Goal: Task Accomplishment & Management: Manage account settings

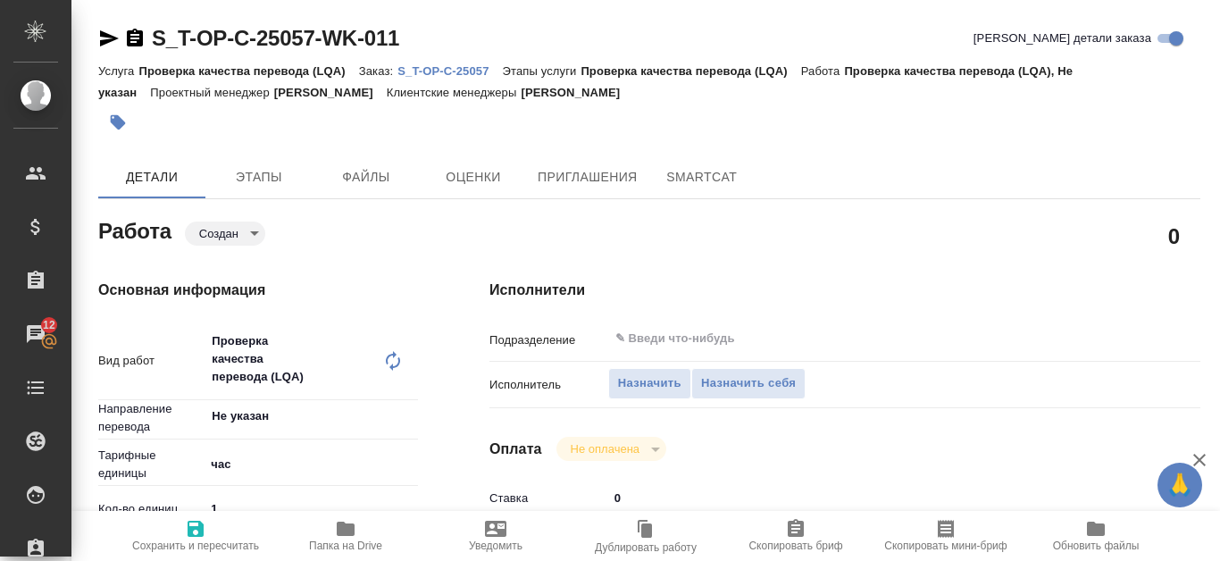
type textarea "x"
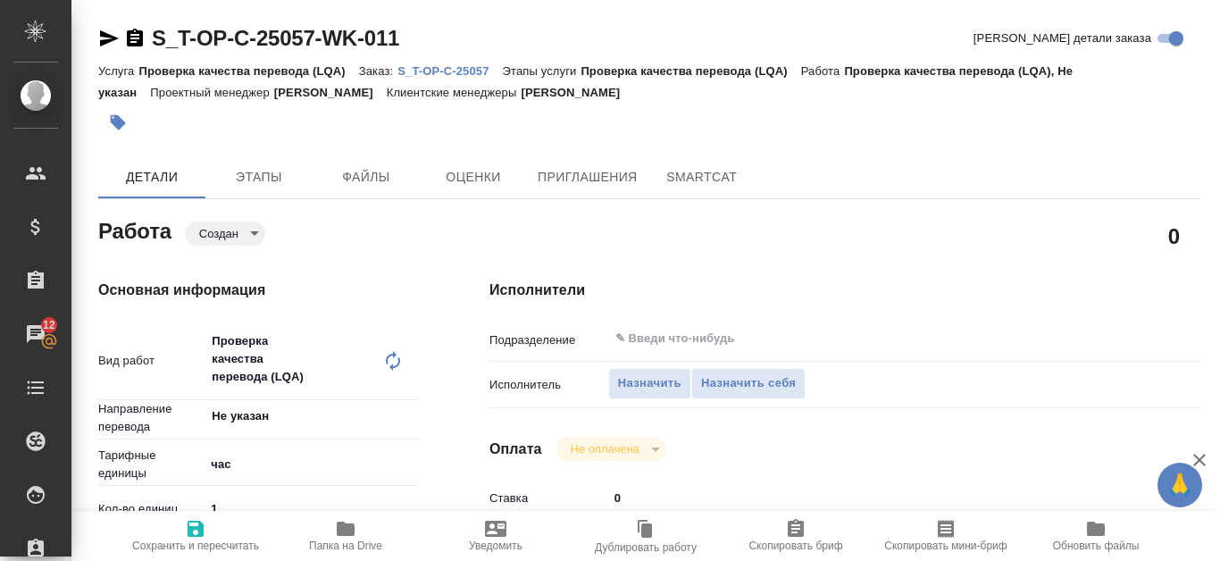
type textarea "x"
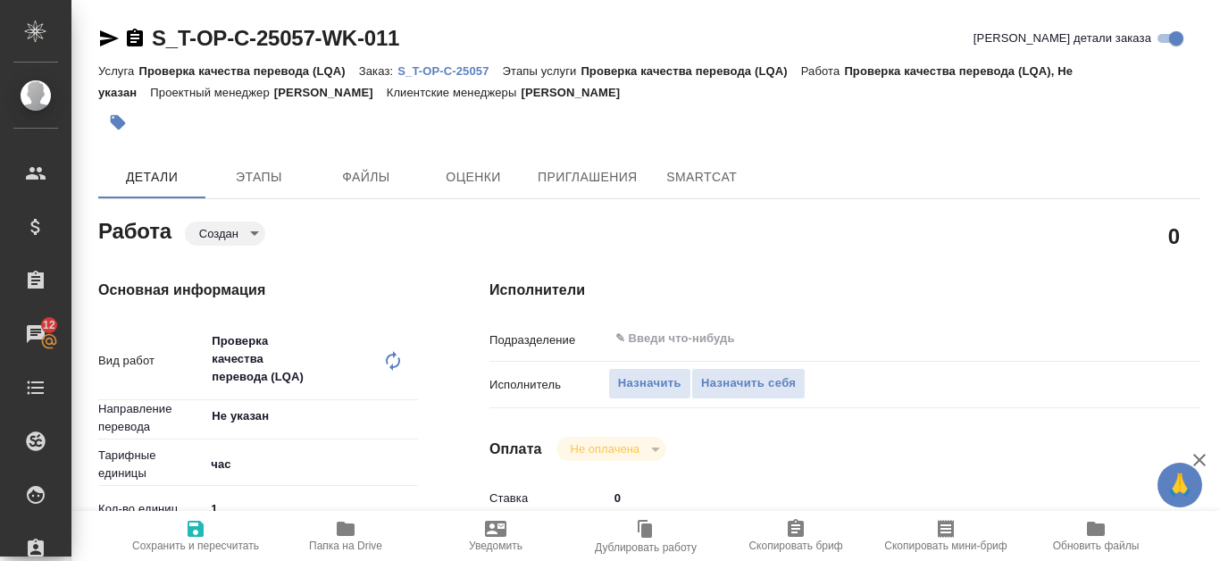
click at [481, 63] on link "S_T-OP-C-25057" at bounding box center [449, 70] width 104 height 15
click at [638, 383] on span "Назначить" at bounding box center [649, 383] width 63 height 21
type textarea "x"
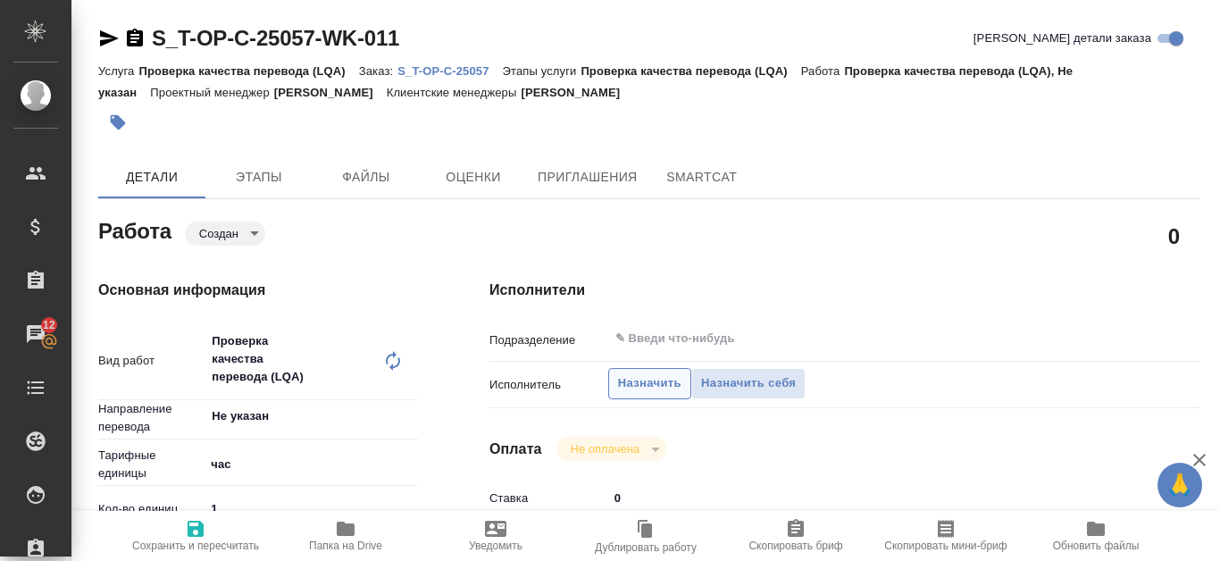
type textarea "x"
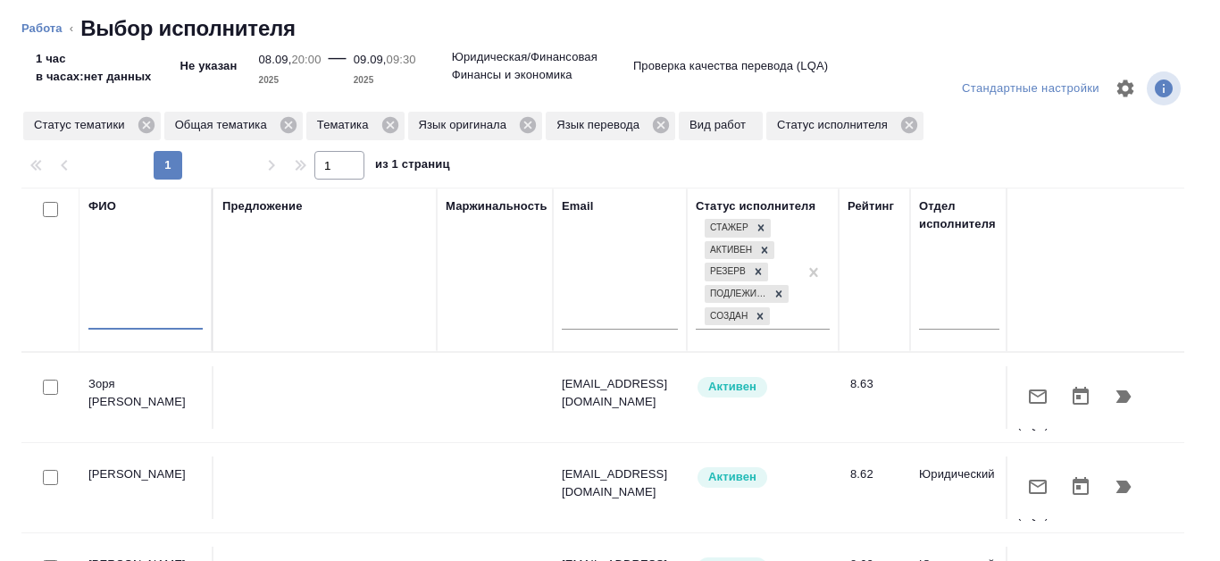
click at [131, 311] on input "text" at bounding box center [145, 318] width 114 height 22
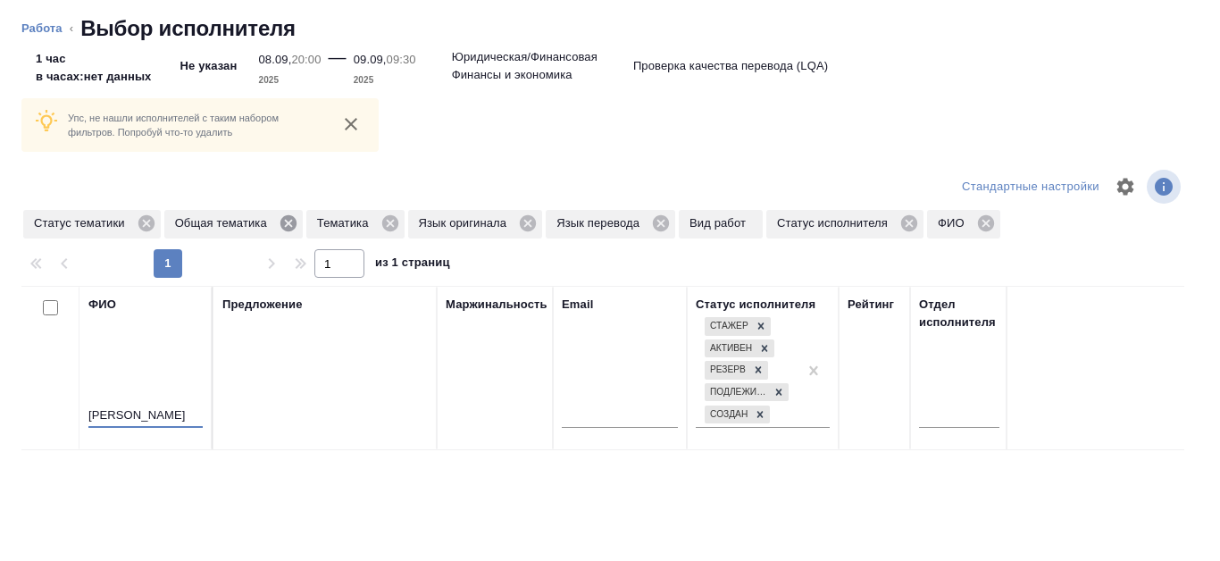
type input "[PERSON_NAME]"
click at [288, 217] on icon at bounding box center [288, 223] width 16 height 16
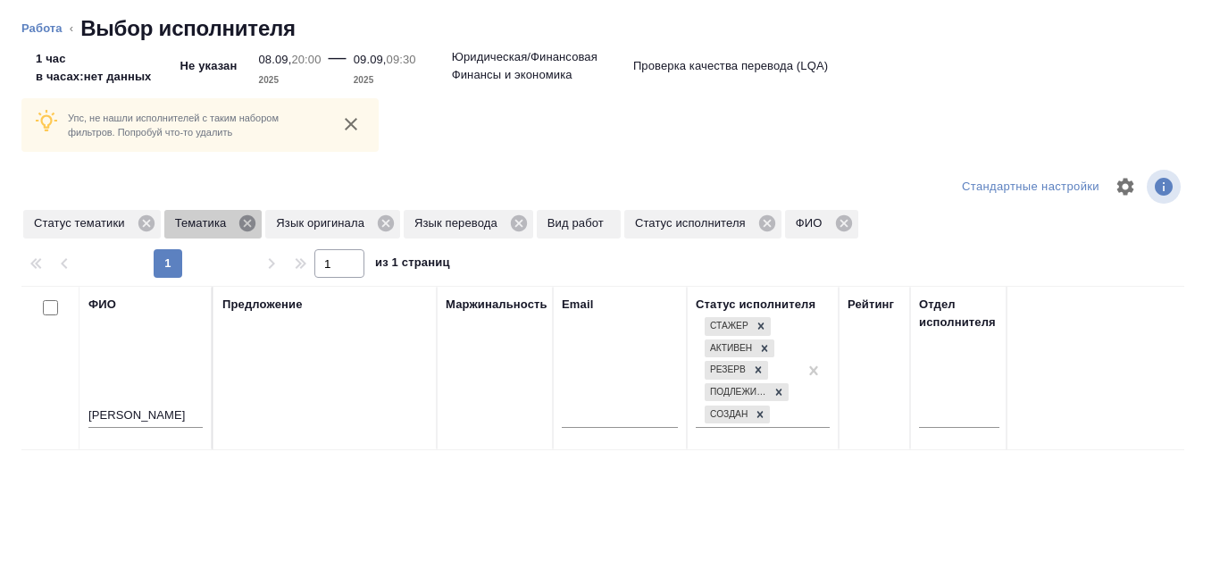
click at [242, 227] on icon at bounding box center [247, 223] width 16 height 16
click at [280, 221] on icon at bounding box center [284, 223] width 16 height 16
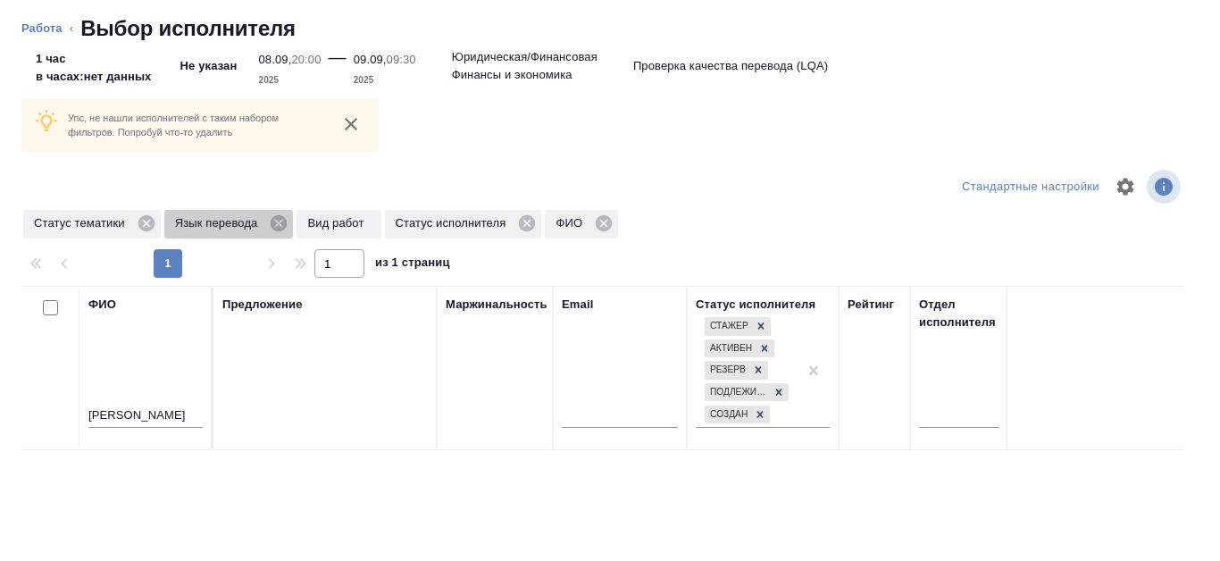
click at [280, 221] on icon at bounding box center [279, 223] width 16 height 16
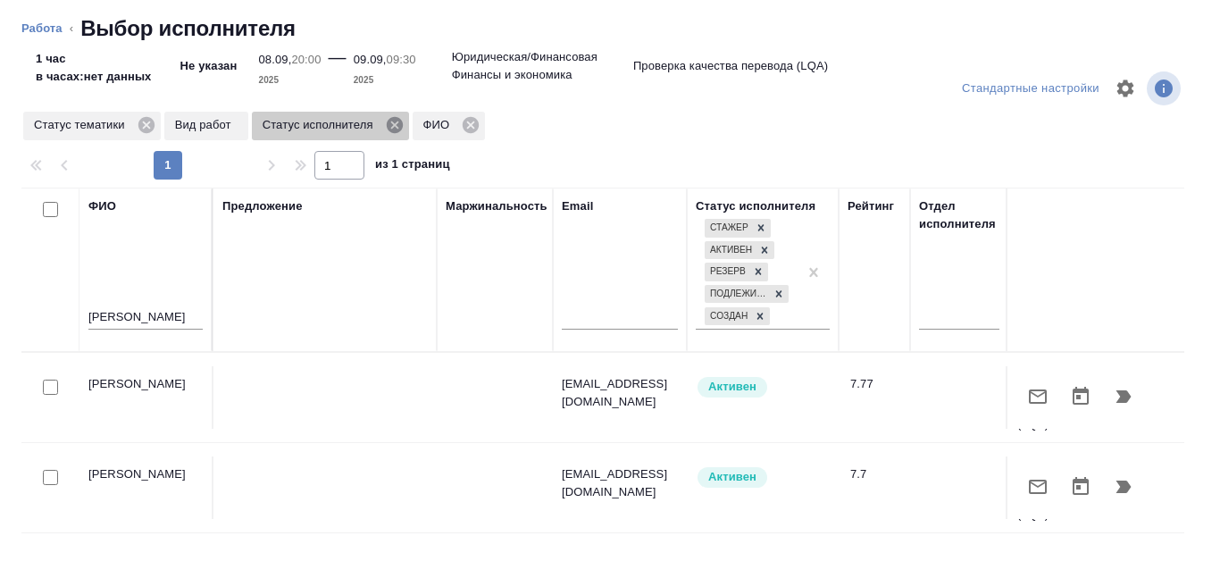
click at [397, 126] on icon at bounding box center [394, 125] width 16 height 16
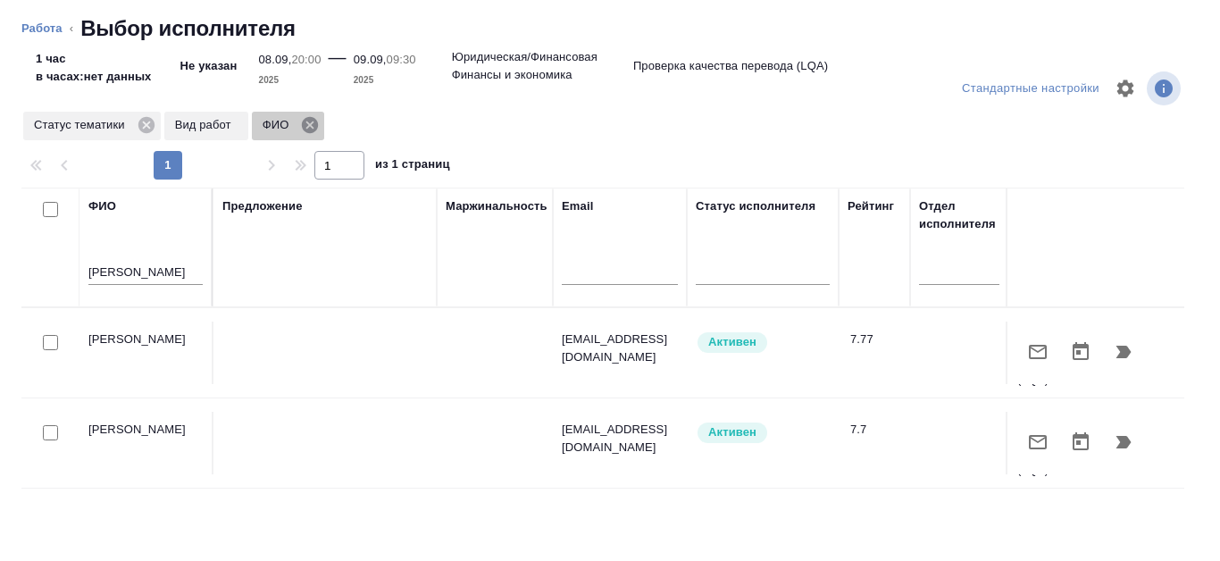
click at [318, 124] on icon at bounding box center [310, 125] width 16 height 16
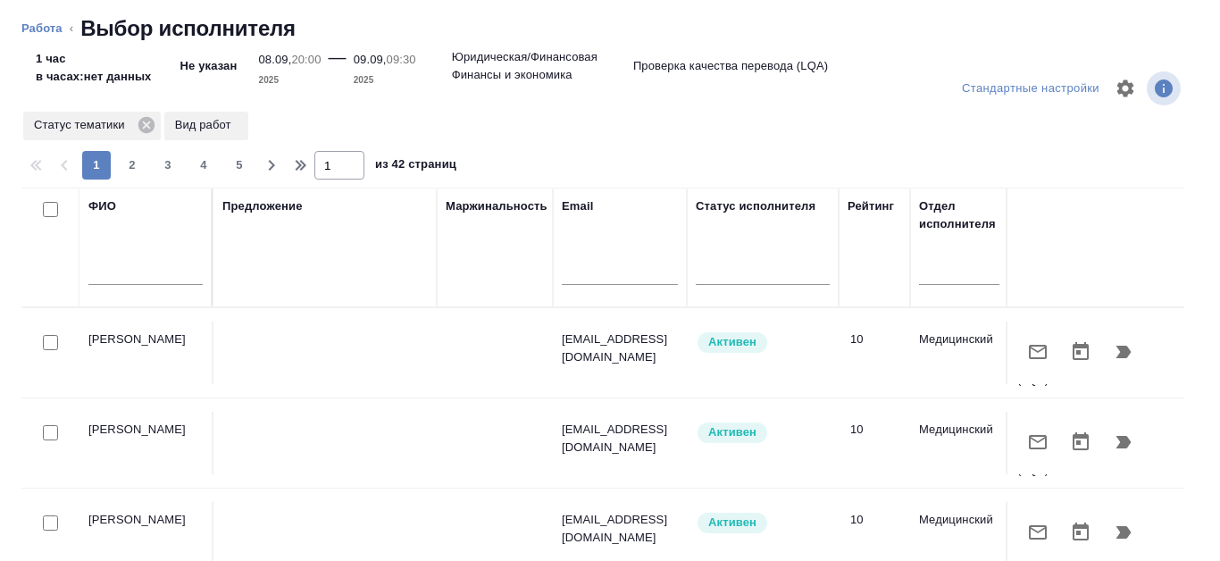
click at [156, 281] on input "text" at bounding box center [145, 274] width 114 height 22
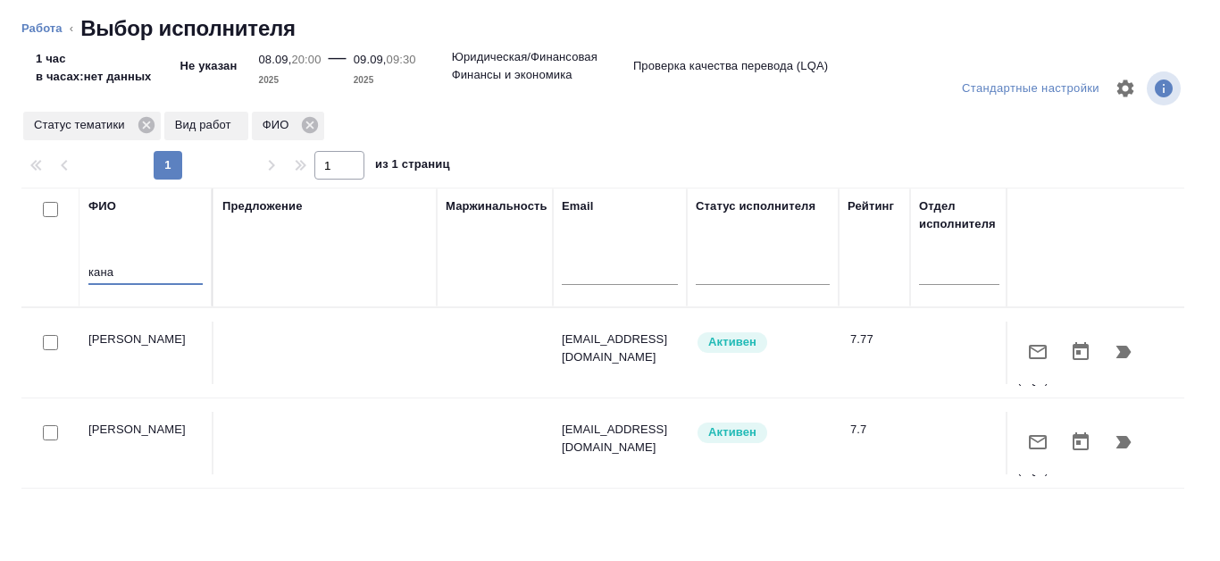
type input "кана"
click at [1113, 352] on icon "button" at bounding box center [1123, 351] width 21 height 21
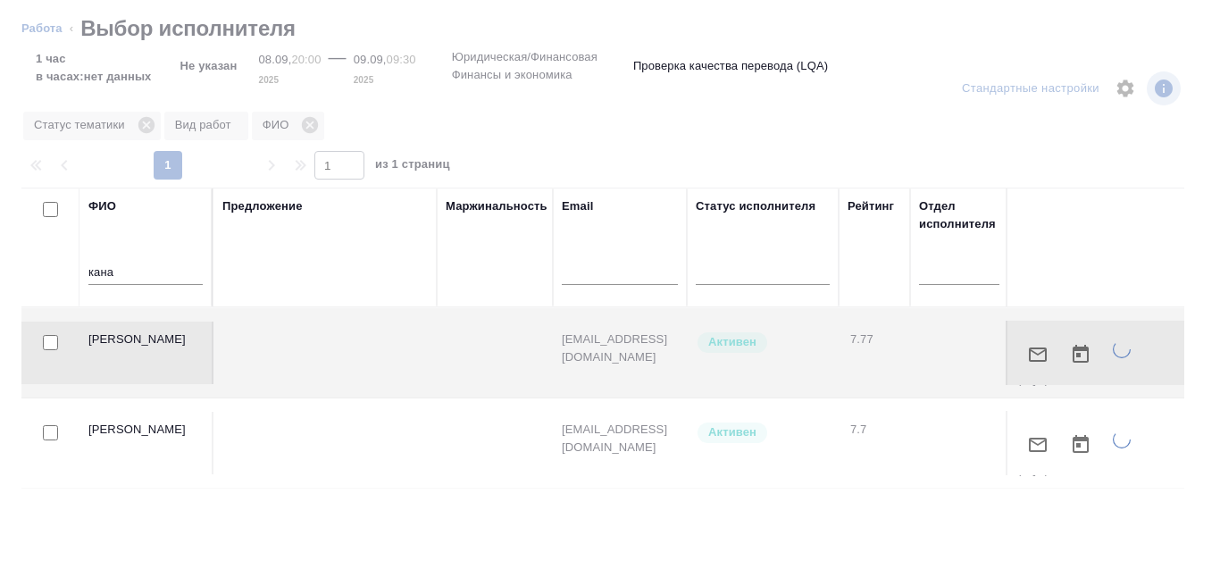
type textarea "x"
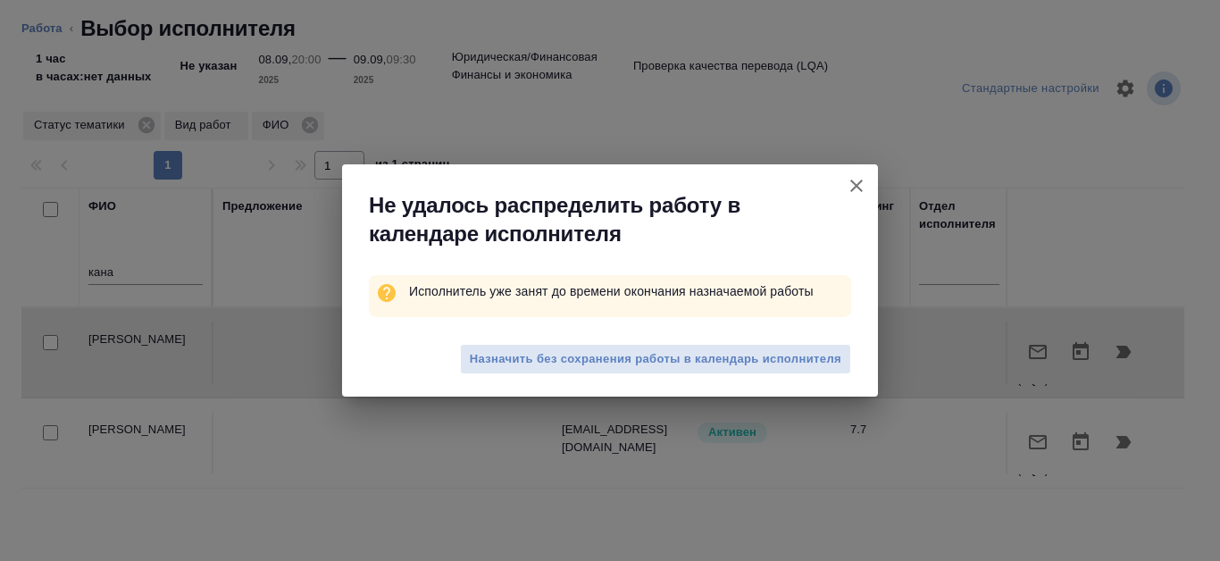
click at [739, 363] on span "Назначить без сохранения работы в календарь исполнителя" at bounding box center [655, 359] width 371 height 21
type textarea "x"
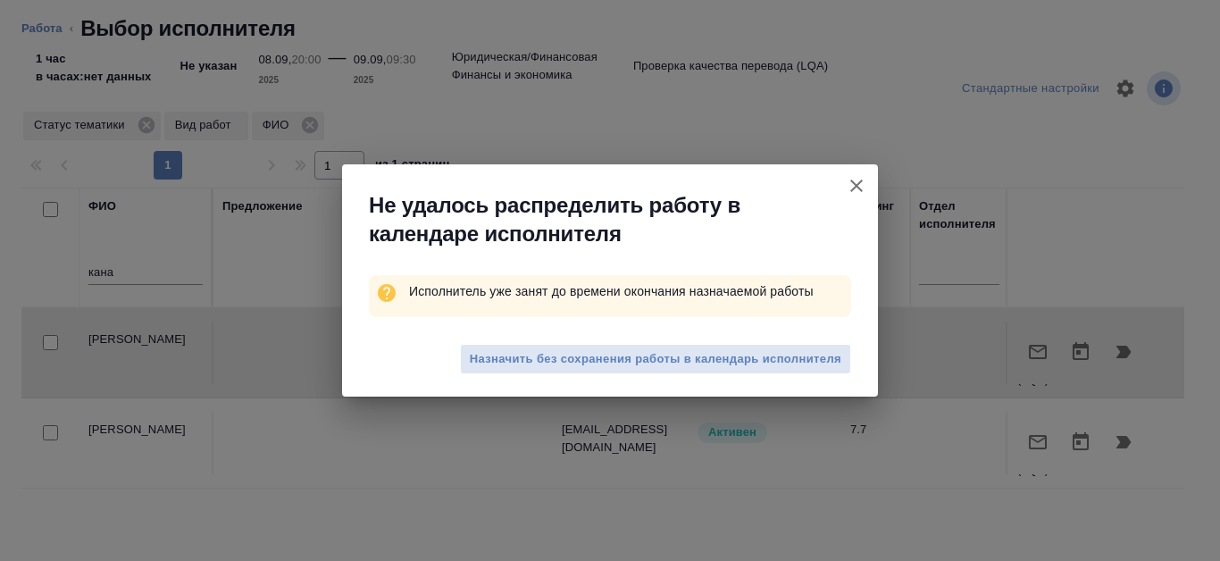
type textarea "x"
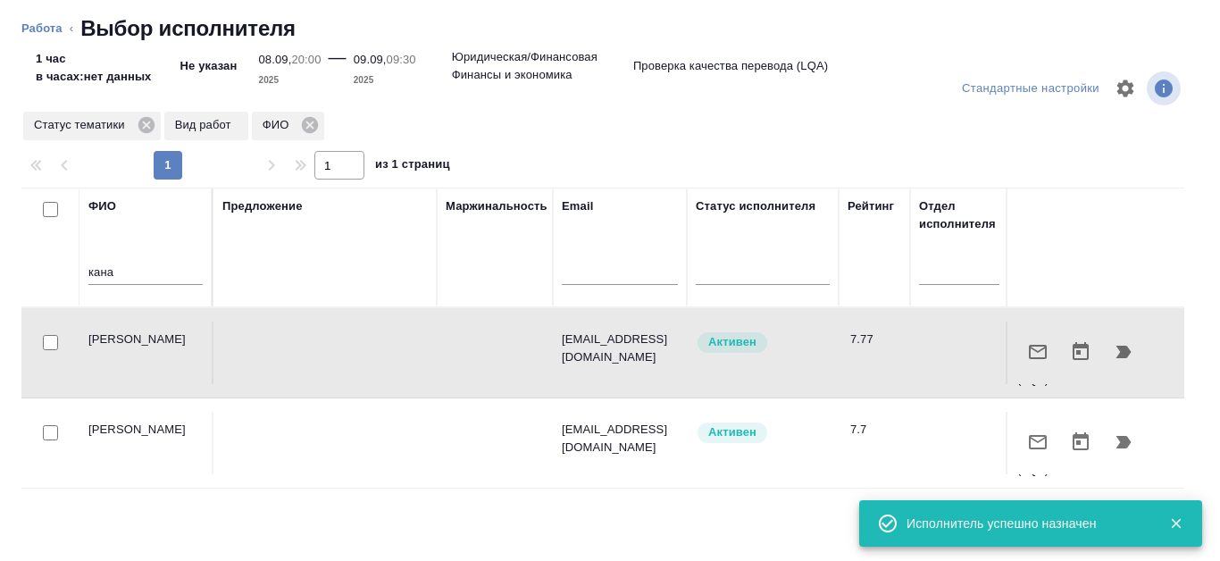
type textarea "x"
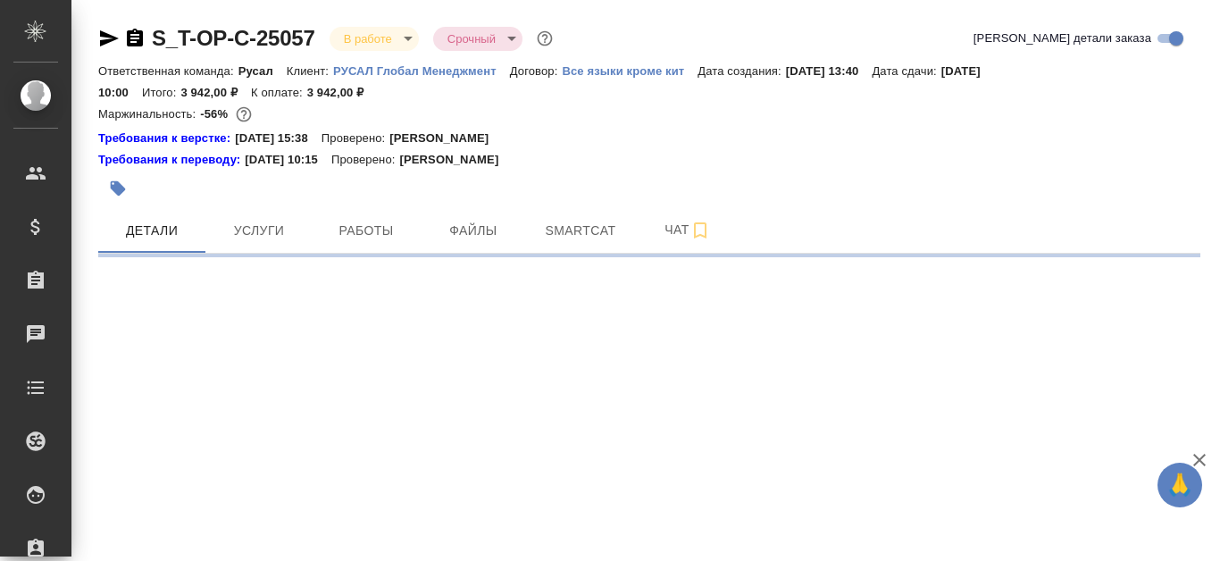
select select "RU"
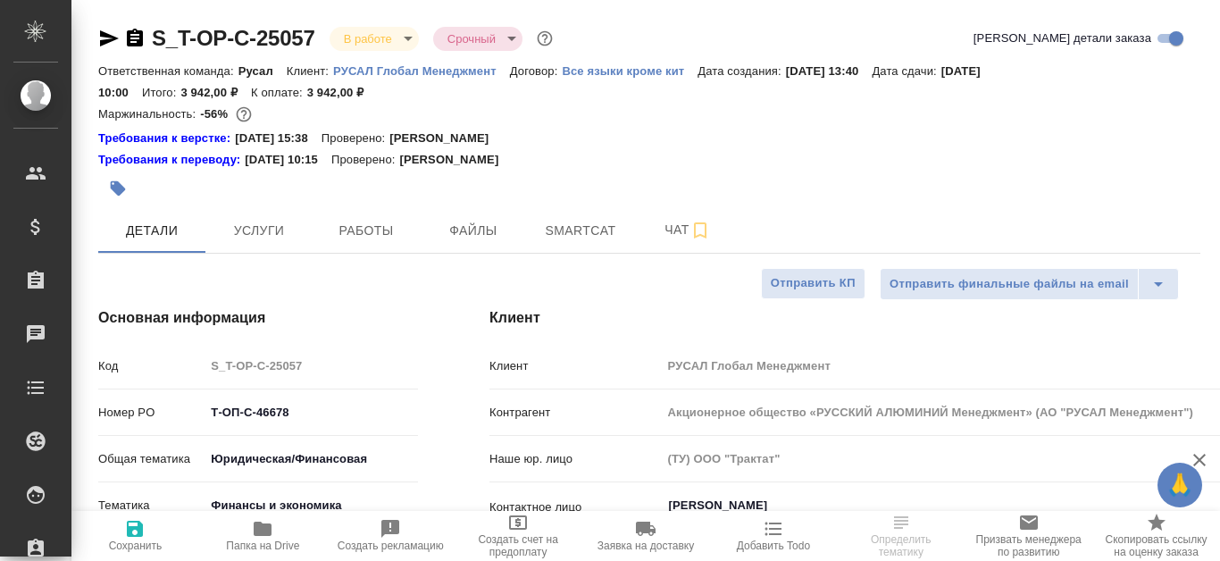
type textarea "x"
type input "[PERSON_NAME]"
click at [571, 224] on span "Smartcat" at bounding box center [581, 231] width 86 height 22
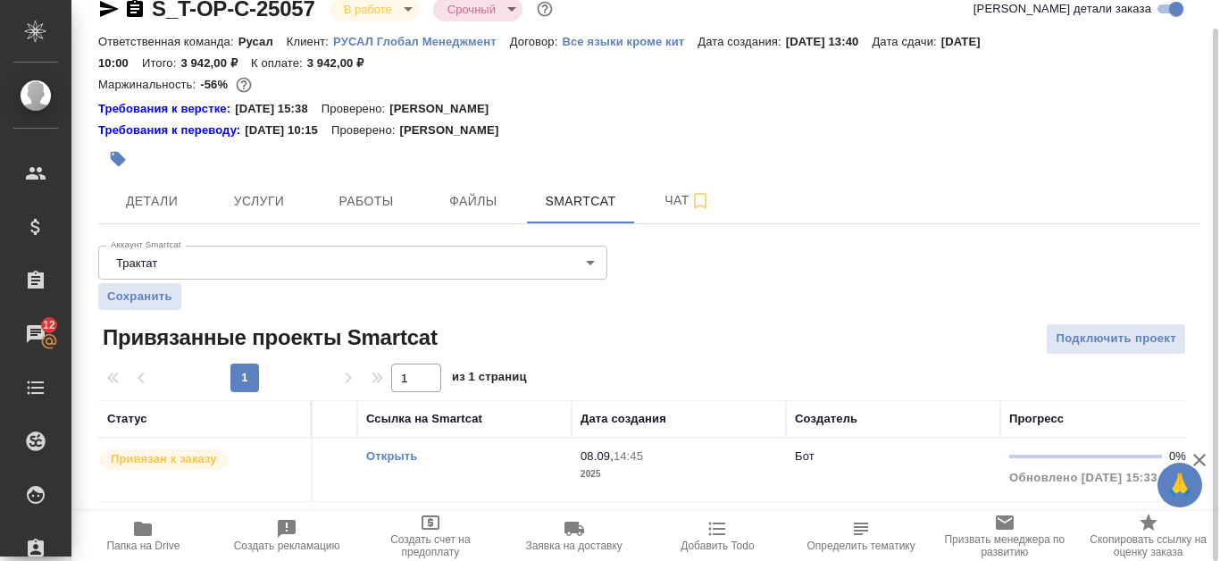
scroll to position [0, 171]
click at [398, 451] on link "Открыть" at bounding box center [389, 455] width 51 height 13
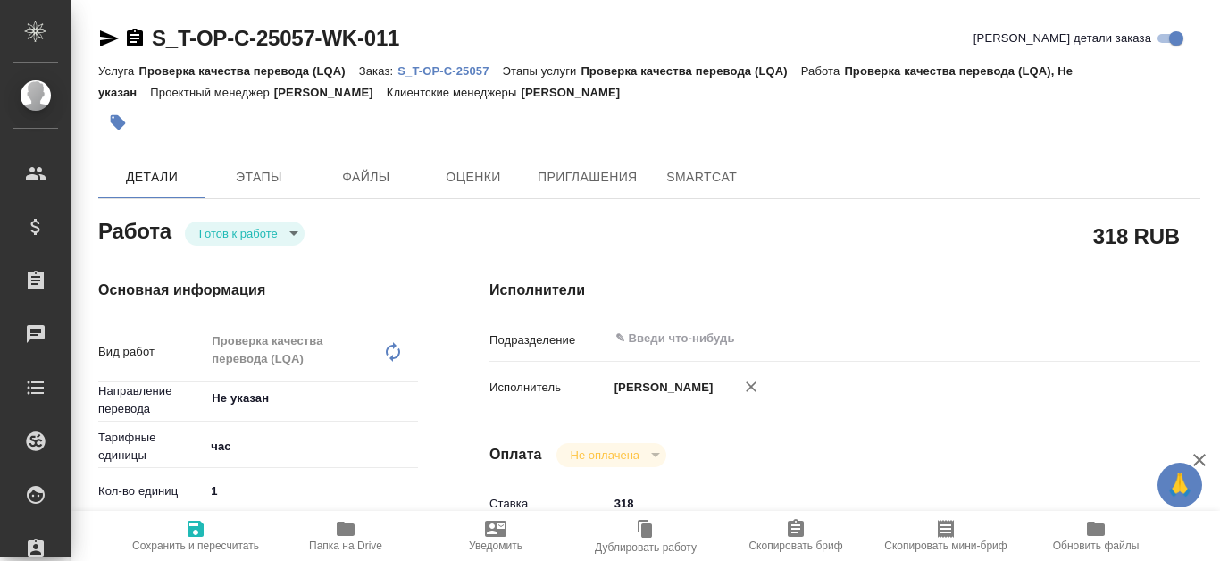
type textarea "x"
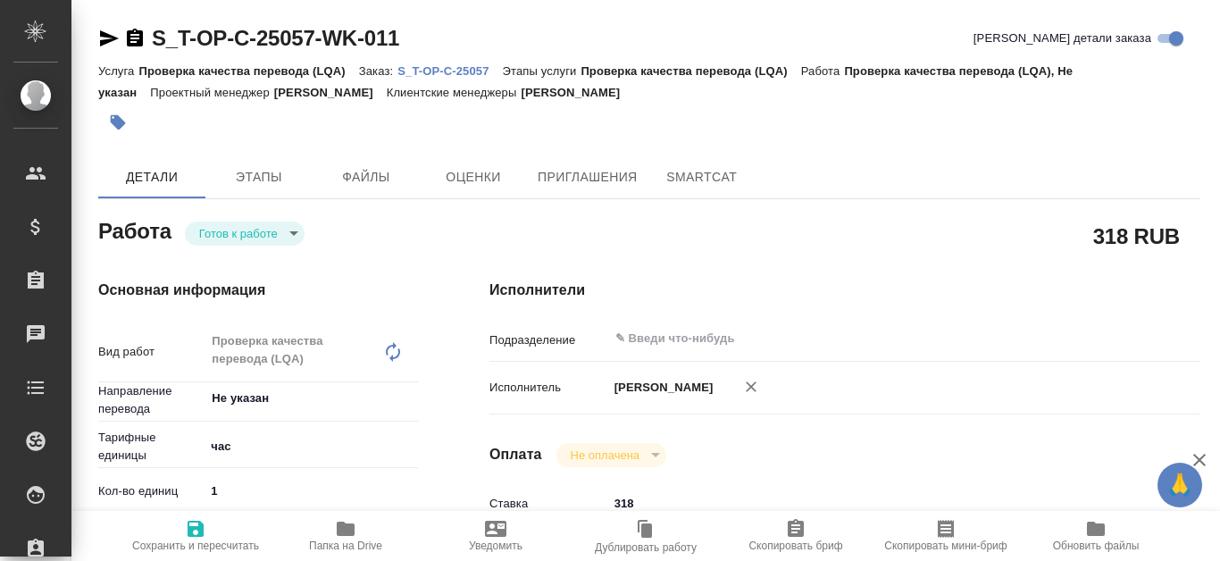
type textarea "x"
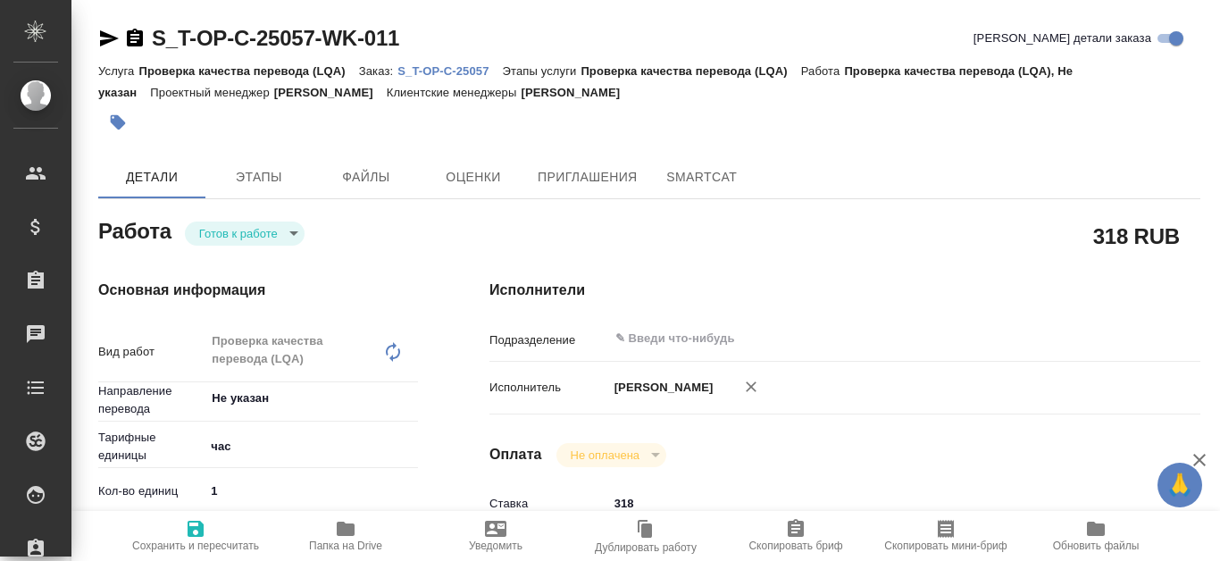
type textarea "x"
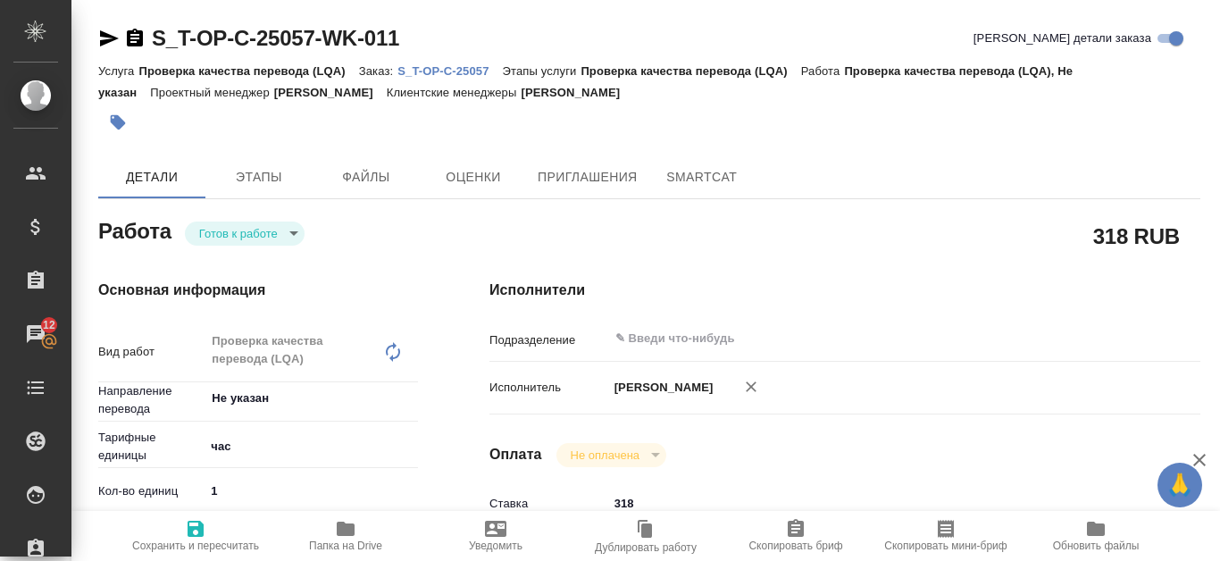
type textarea "x"
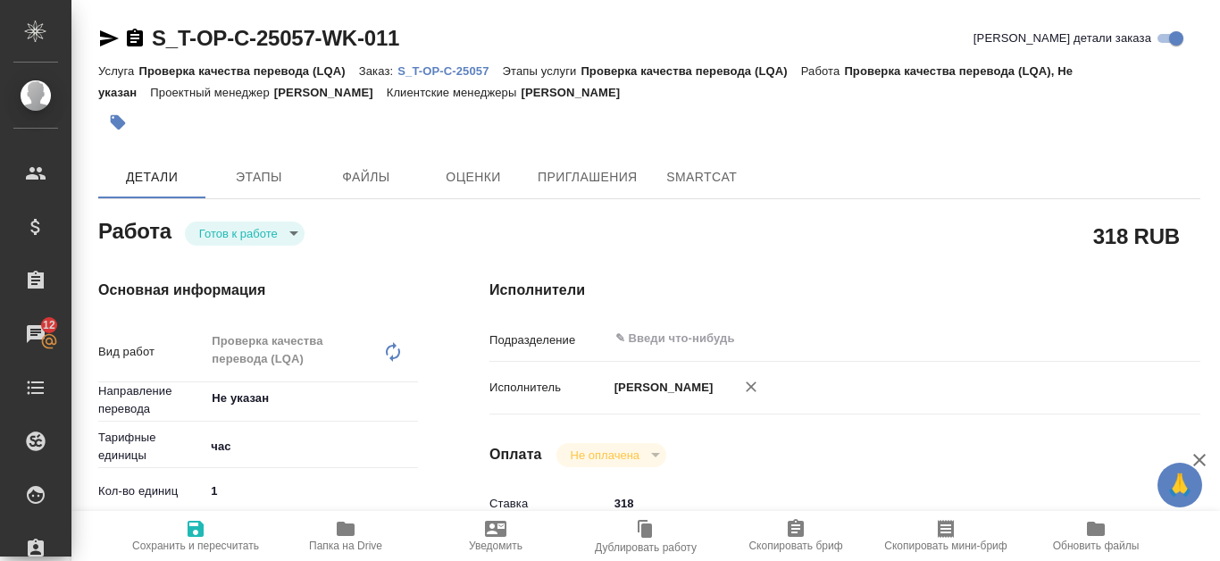
type textarea "x"
